Goal: Information Seeking & Learning: Learn about a topic

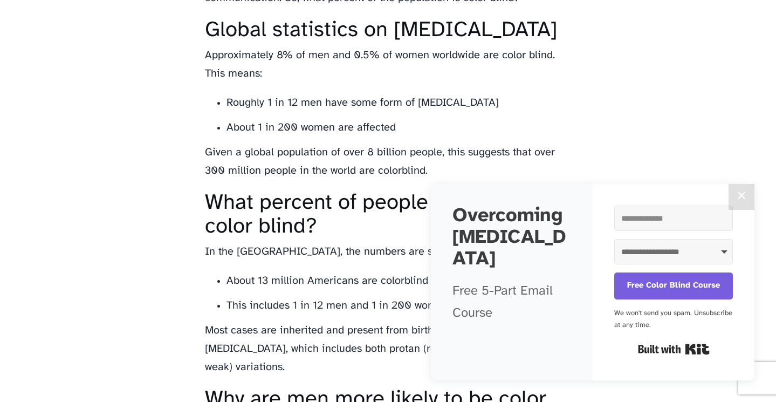
scroll to position [746, 0]
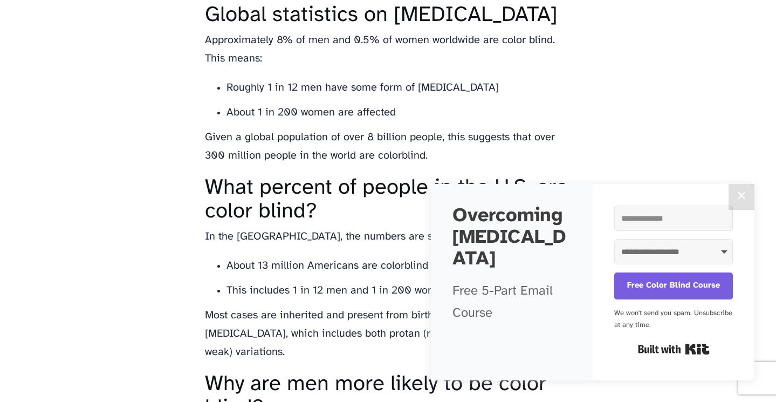
click at [741, 197] on button "✕" at bounding box center [742, 197] width 26 height 26
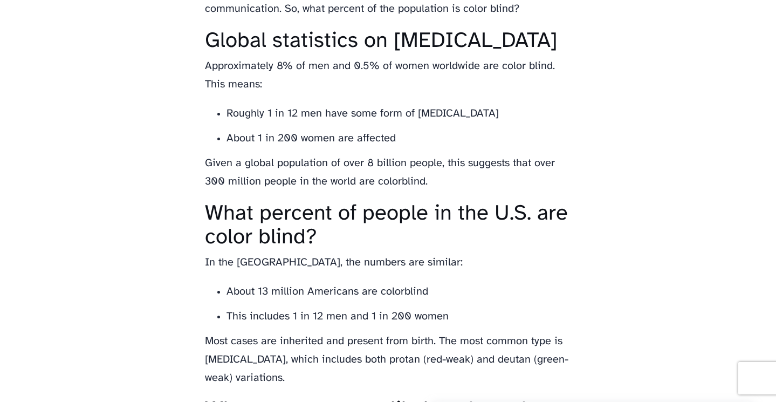
scroll to position [718, 0]
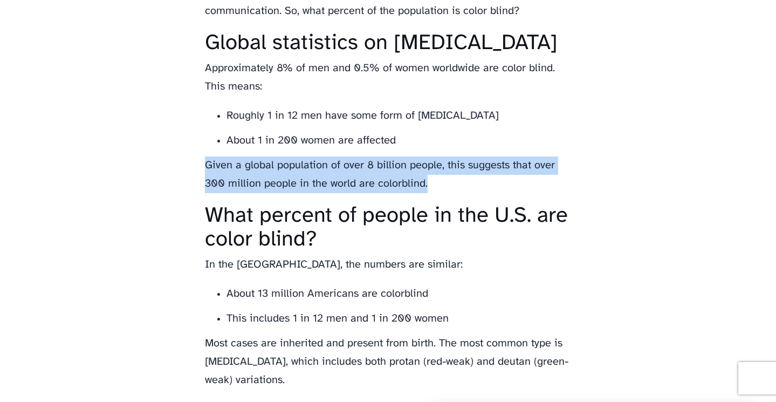
drag, startPoint x: 205, startPoint y: 187, endPoint x: 438, endPoint y: 208, distance: 234.0
click at [438, 193] on p "Given a global population of over 8 billion people, this suggests that over 300…" at bounding box center [388, 174] width 367 height 37
copy p "Given a global population of over 8 billion people, this suggests that over 300…"
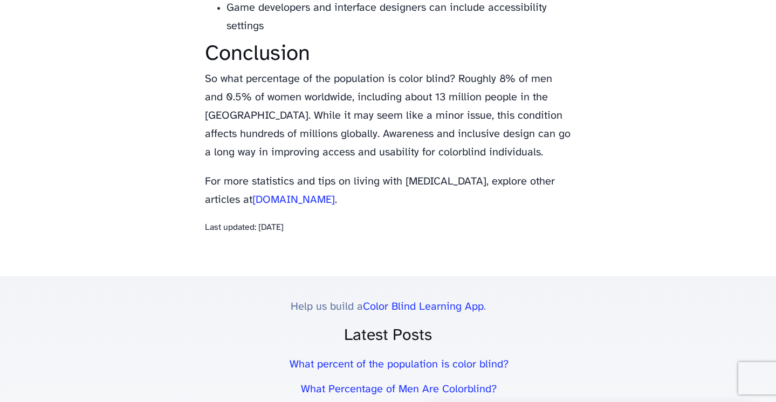
scroll to position [1846, 0]
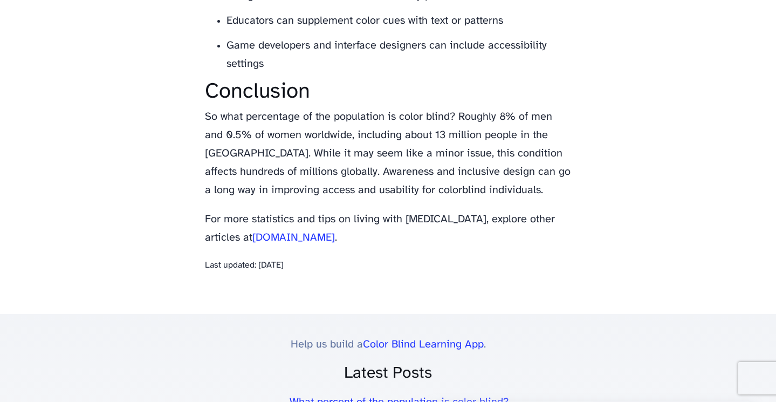
click at [270, 232] on link "[DOMAIN_NAME]" at bounding box center [293, 237] width 83 height 11
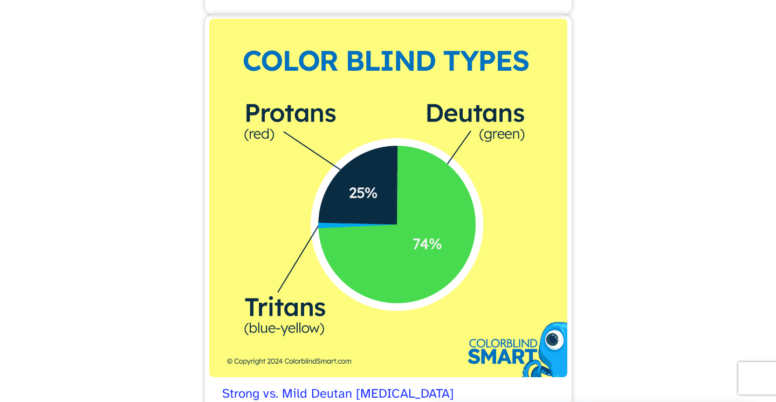
scroll to position [2207, 0]
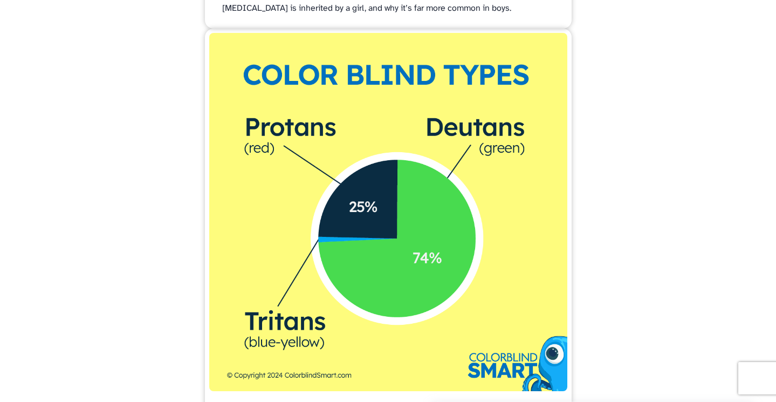
click at [484, 218] on img at bounding box center [388, 212] width 358 height 358
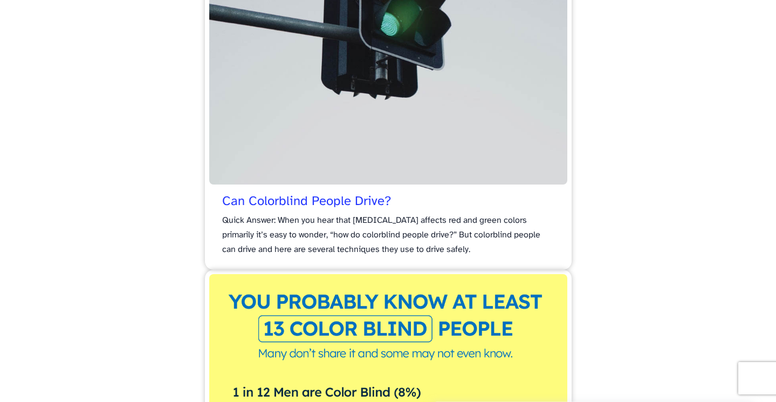
scroll to position [3631, 0]
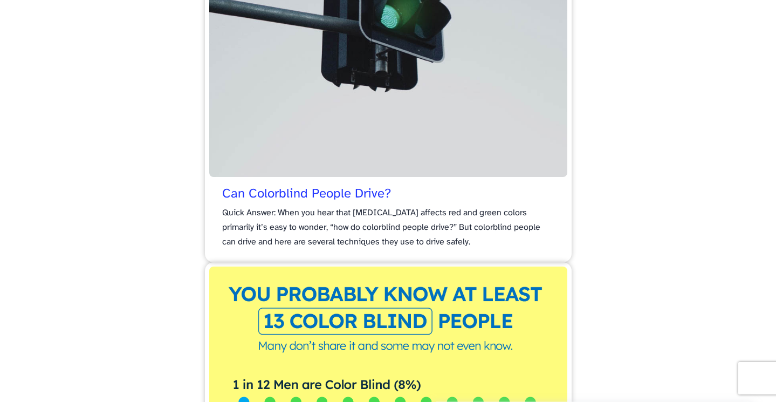
click at [343, 206] on p "Quick Answer: When you hear that [MEDICAL_DATA] affects red and green colors pr…" at bounding box center [388, 228] width 332 height 44
click at [359, 170] on li "Can Colorblind People Drive? Quick Answer: When you hear that color blindness a…" at bounding box center [388, 38] width 367 height 448
click at [359, 187] on span "Can Colorblind People Drive?" at bounding box center [306, 195] width 169 height 16
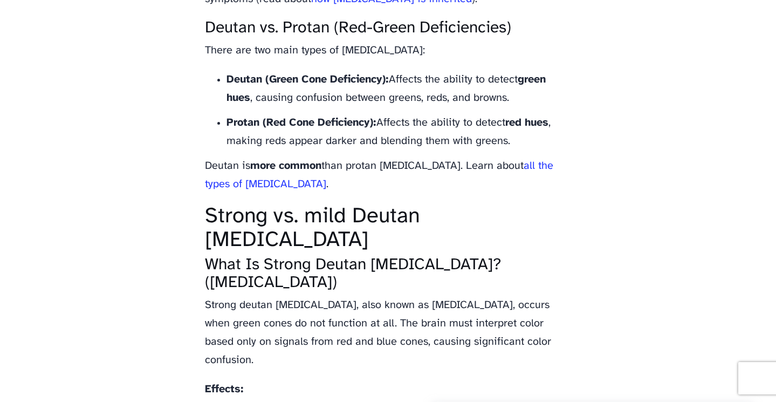
scroll to position [1294, 0]
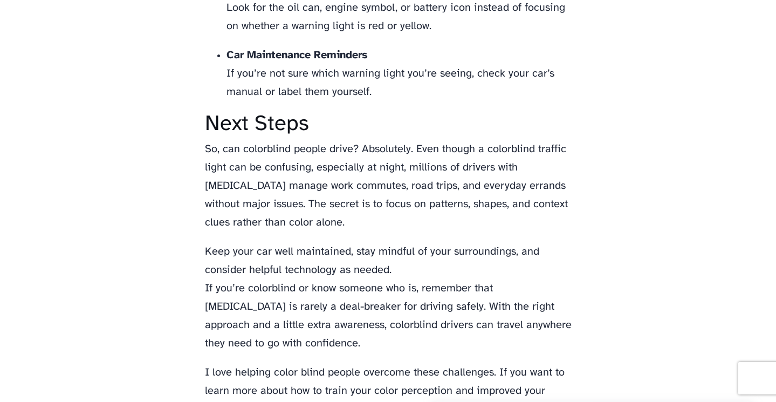
scroll to position [4803, 0]
drag, startPoint x: 221, startPoint y: 63, endPoint x: 387, endPoint y: 1, distance: 177.4
click at [330, 21] on ul "Recognize Icons Look for the oil can, engine symbol, or battery icon instead of…" at bounding box center [388, 40] width 367 height 121
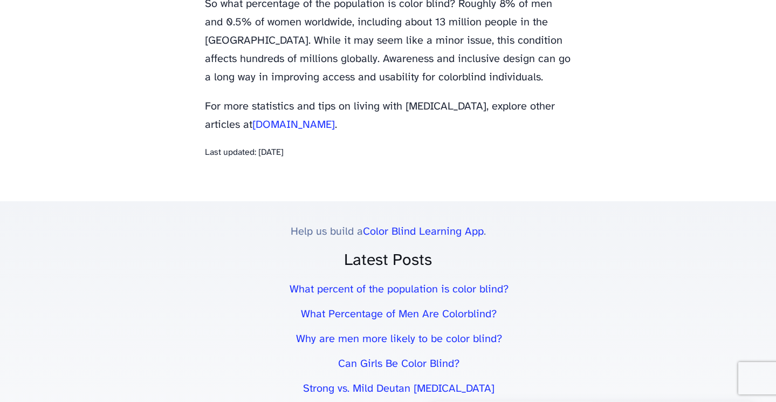
scroll to position [1963, 0]
